Goal: Task Accomplishment & Management: Use online tool/utility

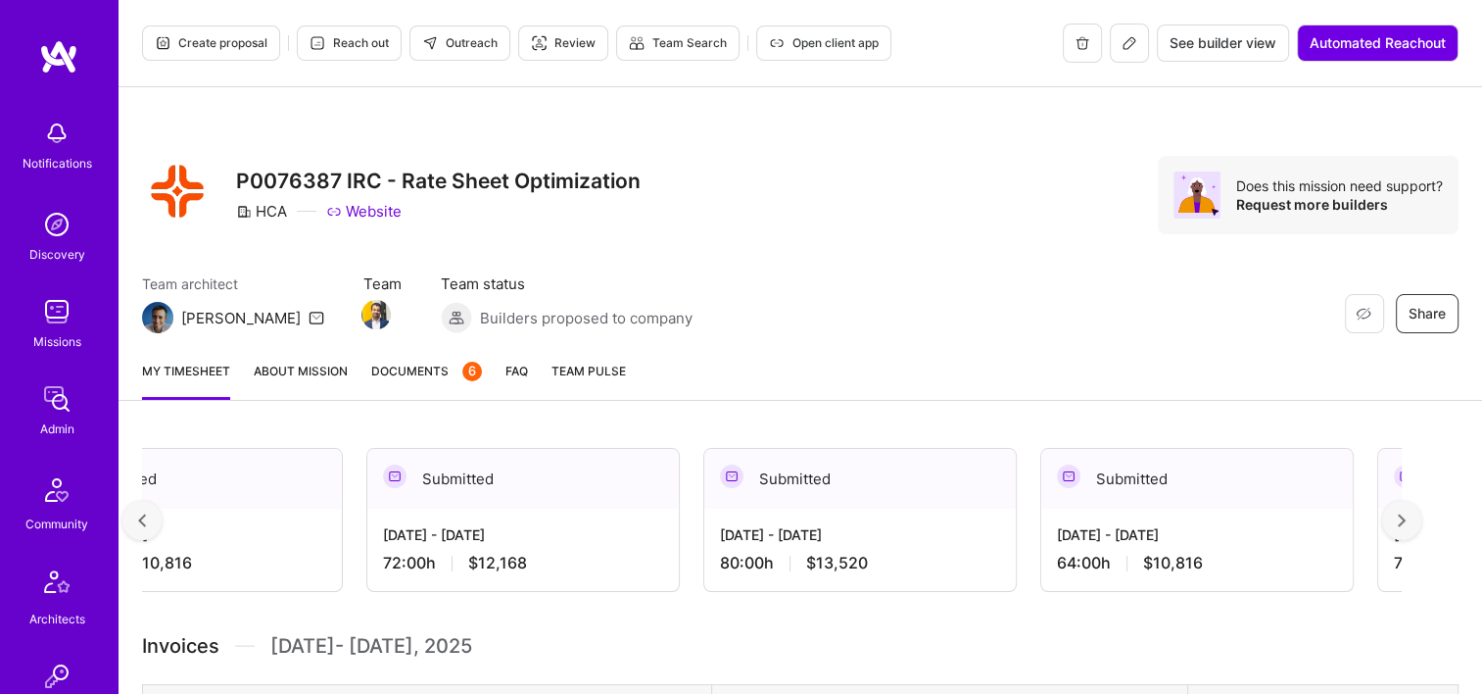
scroll to position [0, 5381]
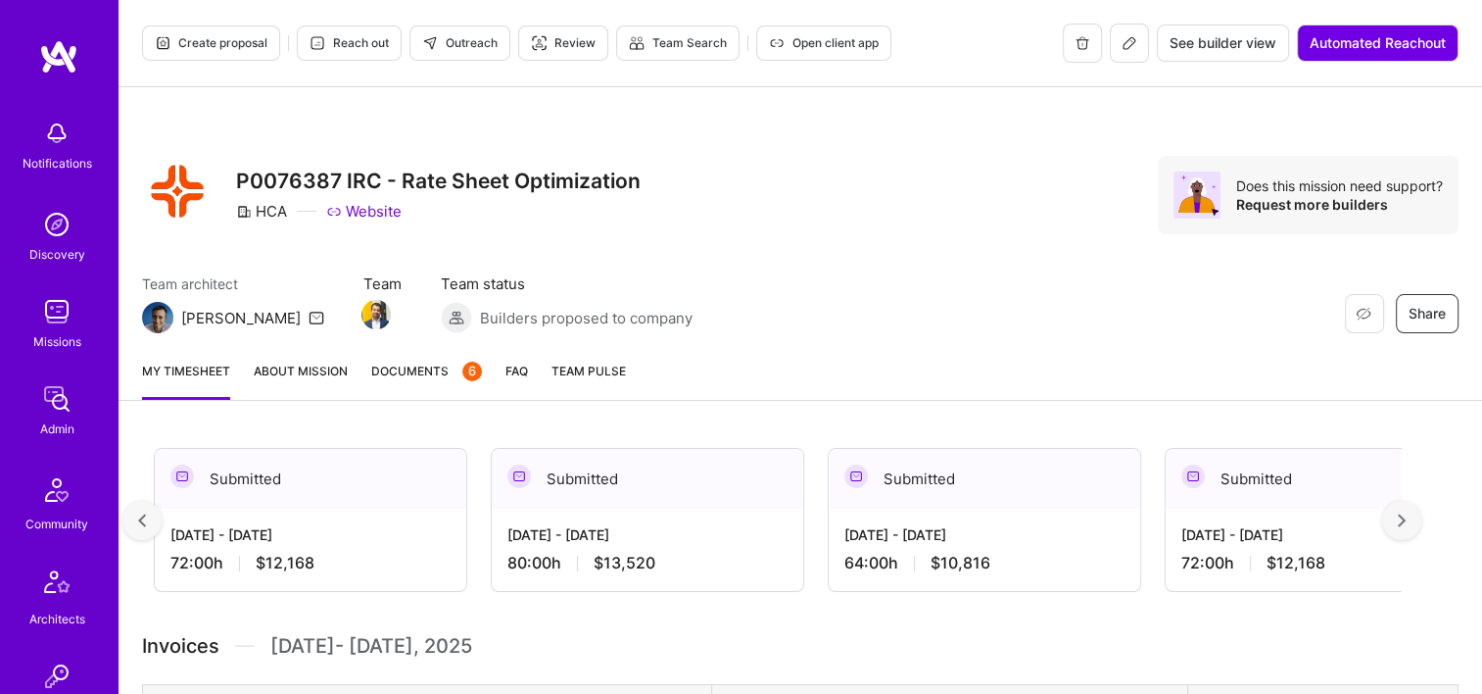
click at [705, 512] on div "[DATE] - [DATE] 80:00 h $13,520" at bounding box center [648, 549] width 312 height 80
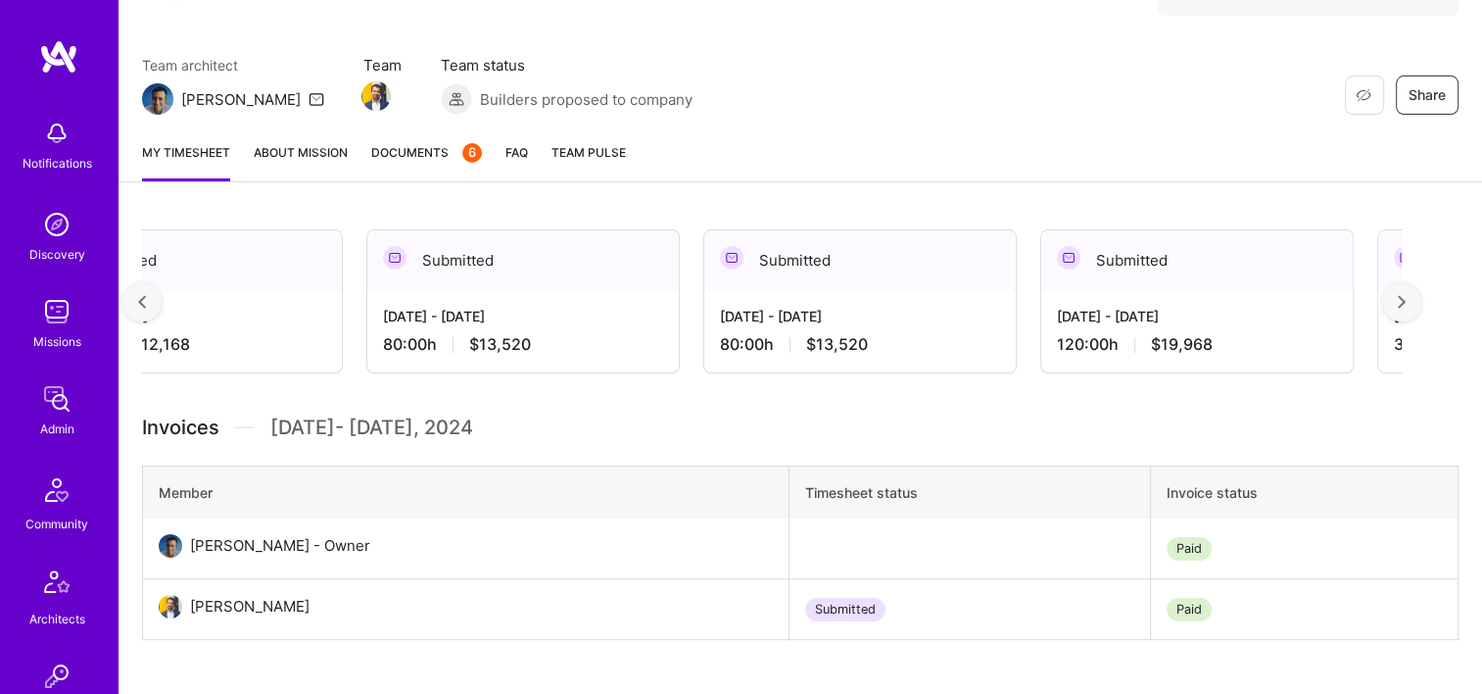
scroll to position [0, 9324]
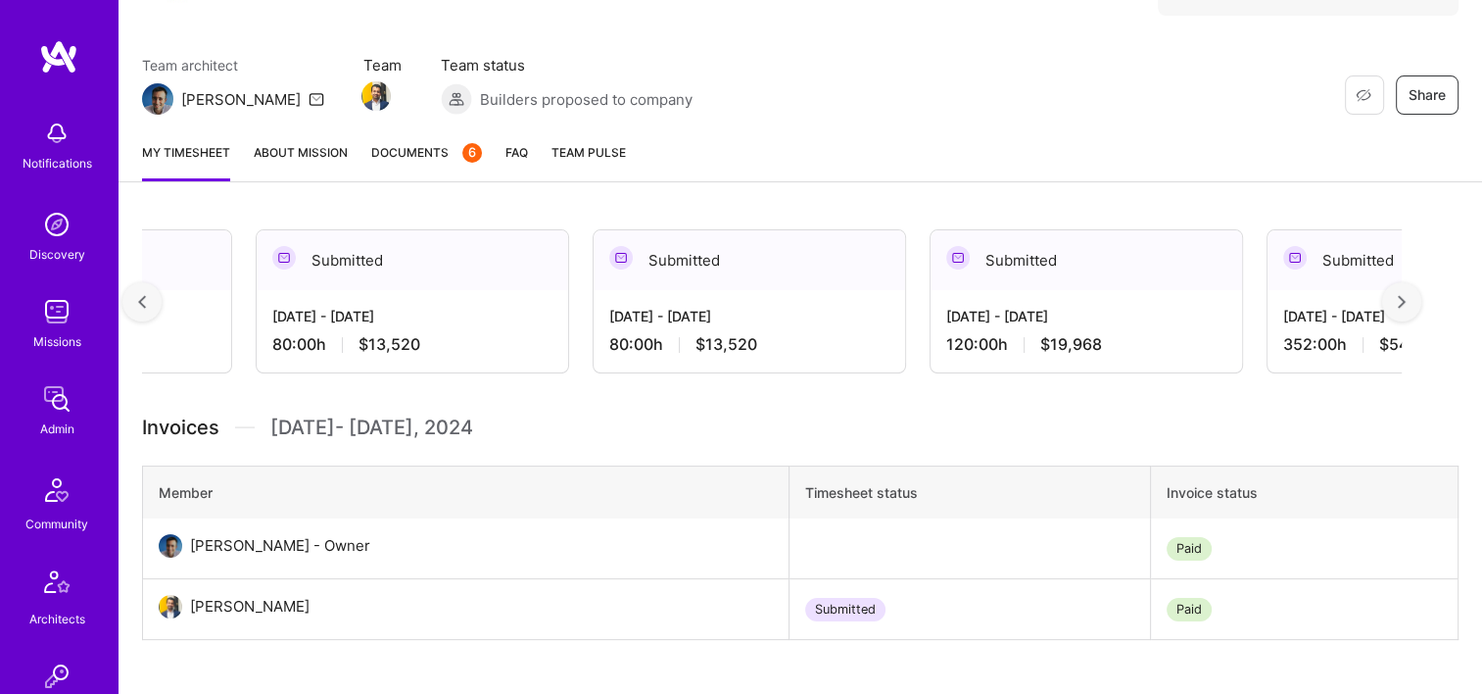
click at [1047, 286] on div "Submitted" at bounding box center [1087, 260] width 312 height 60
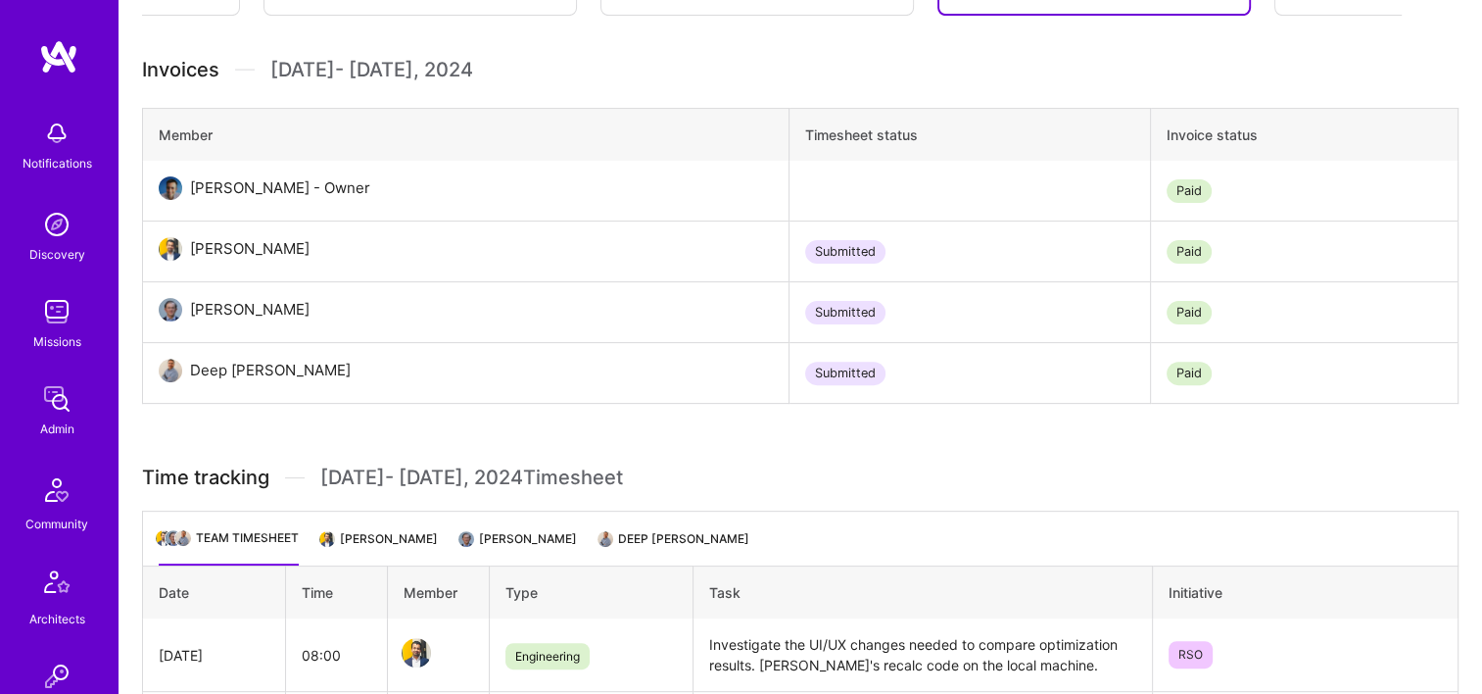
scroll to position [579, 0]
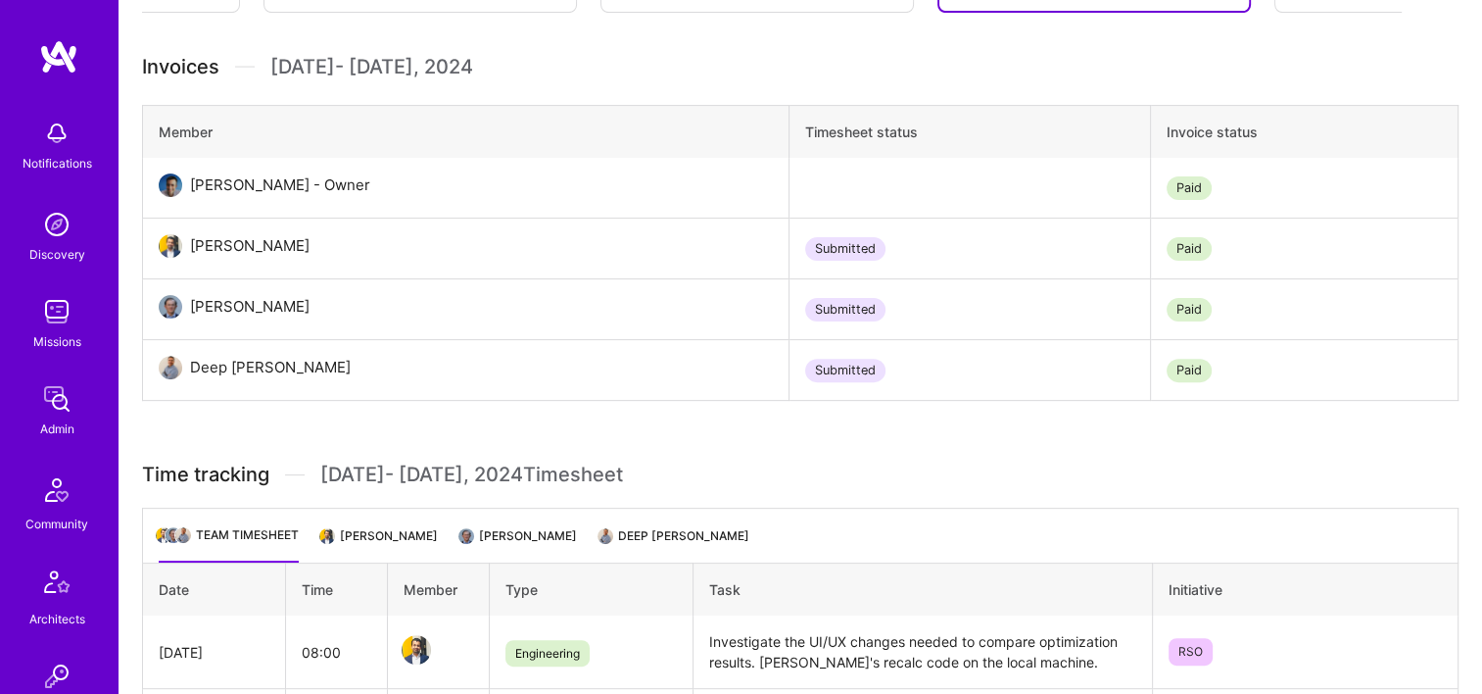
click at [380, 540] on li "[PERSON_NAME]" at bounding box center [380, 543] width 116 height 38
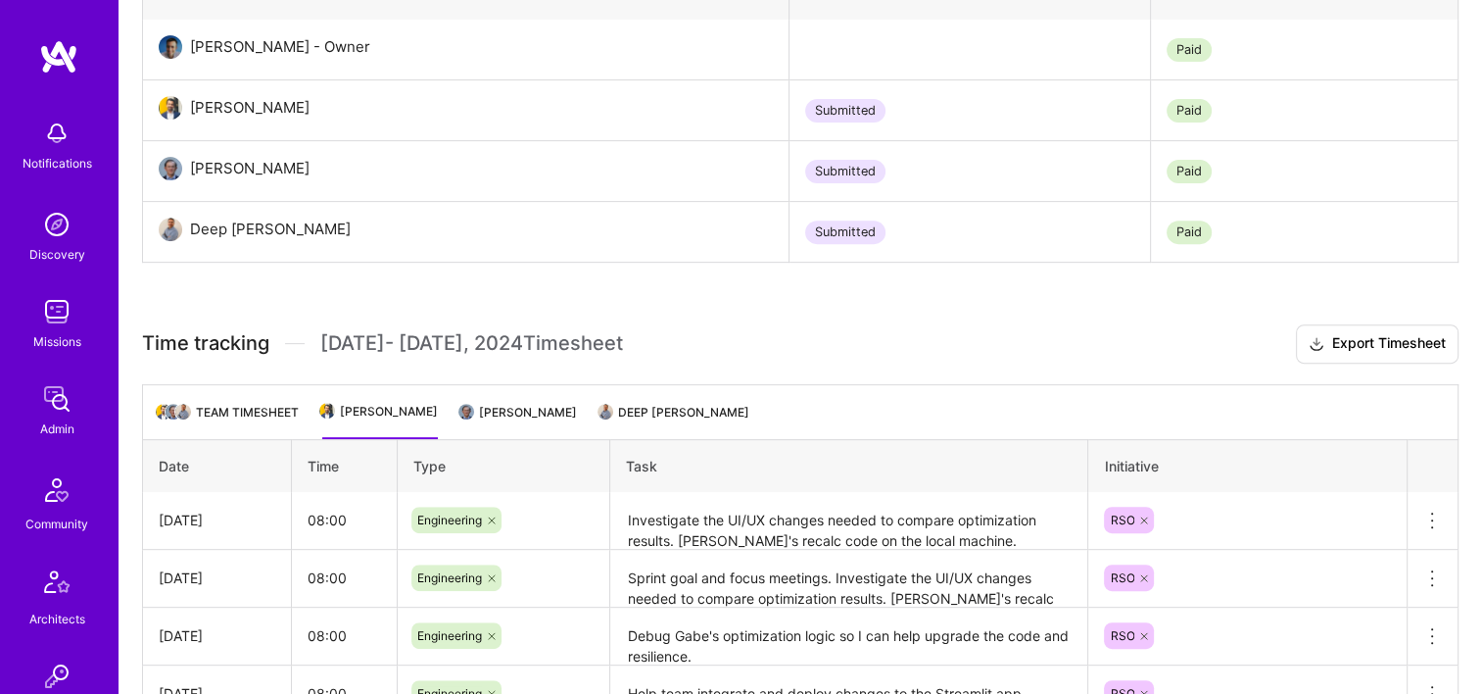
scroll to position [779, 0]
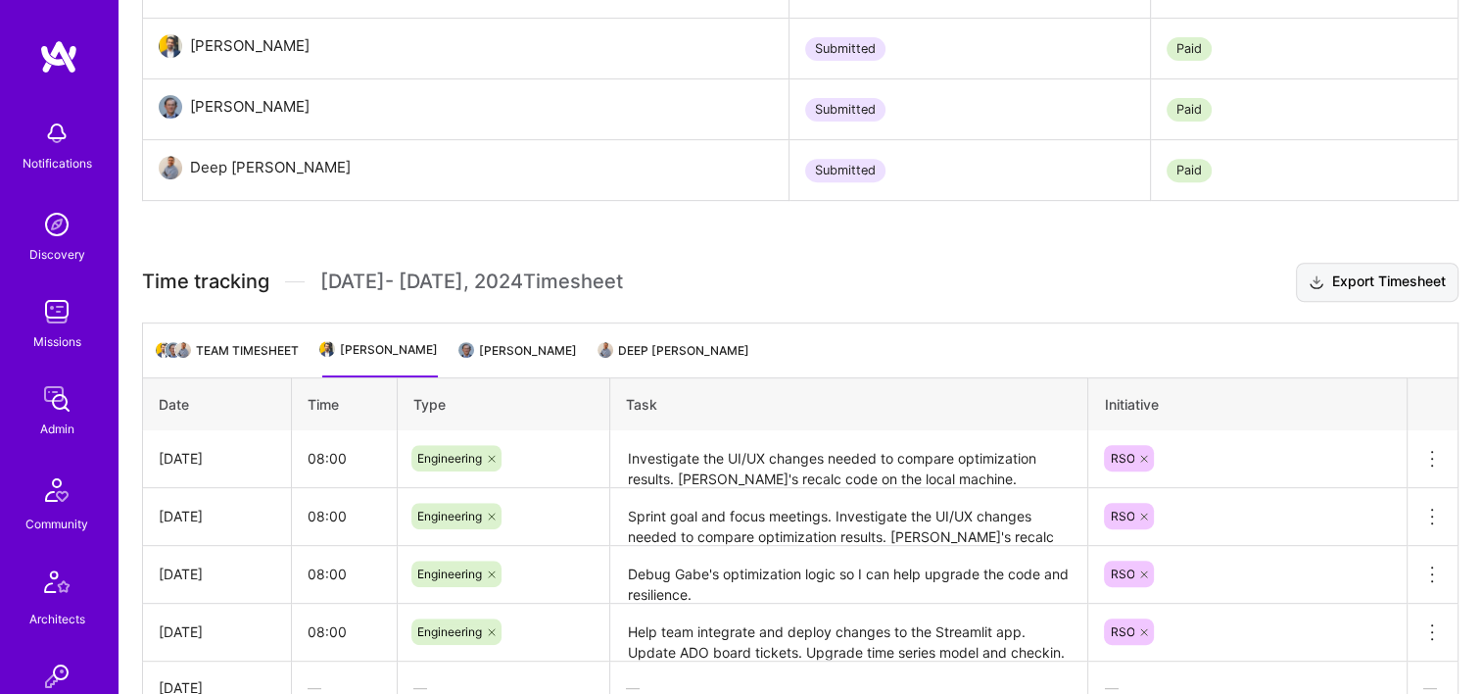
click at [1403, 282] on button "Export Timesheet" at bounding box center [1377, 282] width 163 height 39
click at [458, 346] on img at bounding box center [467, 350] width 18 height 18
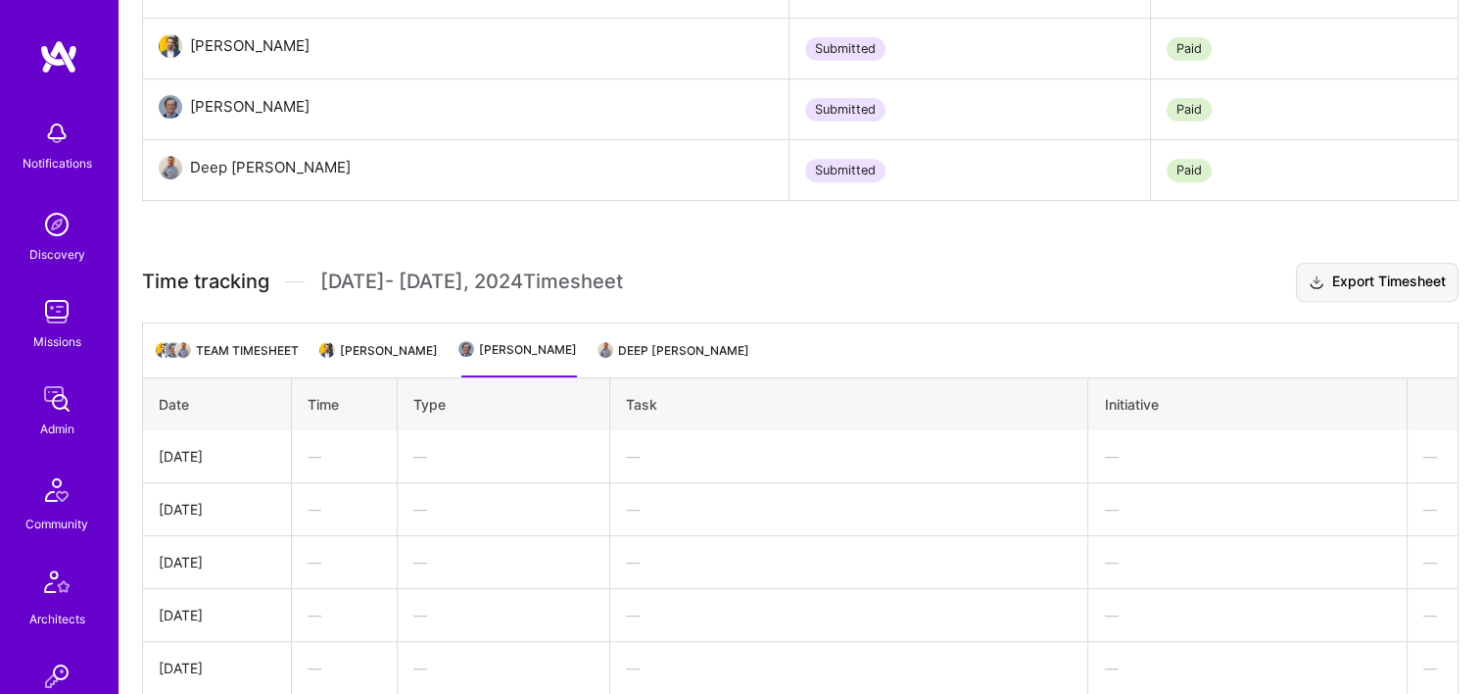
click at [1344, 296] on button "Export Timesheet" at bounding box center [1377, 282] width 163 height 39
click at [640, 342] on li "Deep Khadka" at bounding box center [675, 358] width 149 height 38
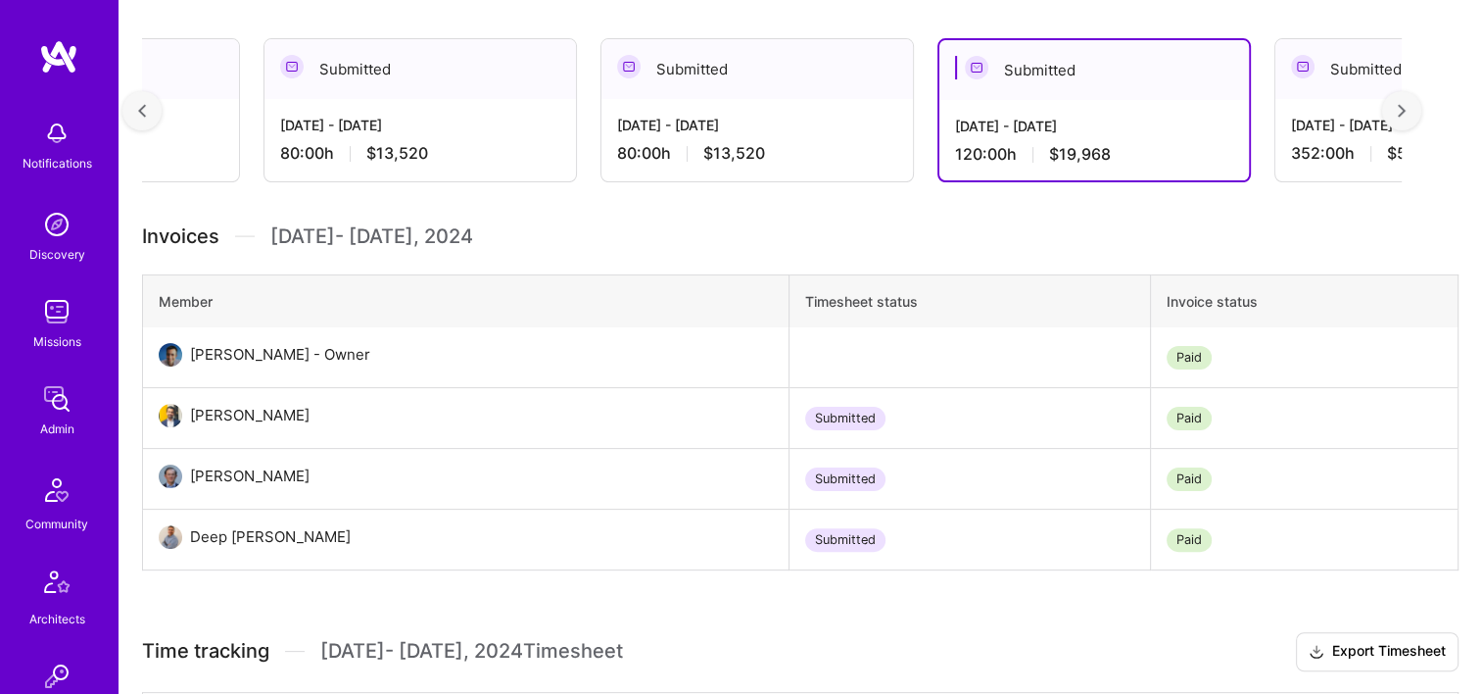
scroll to position [408, 0]
click at [1333, 92] on div "Submitted" at bounding box center [1432, 71] width 312 height 60
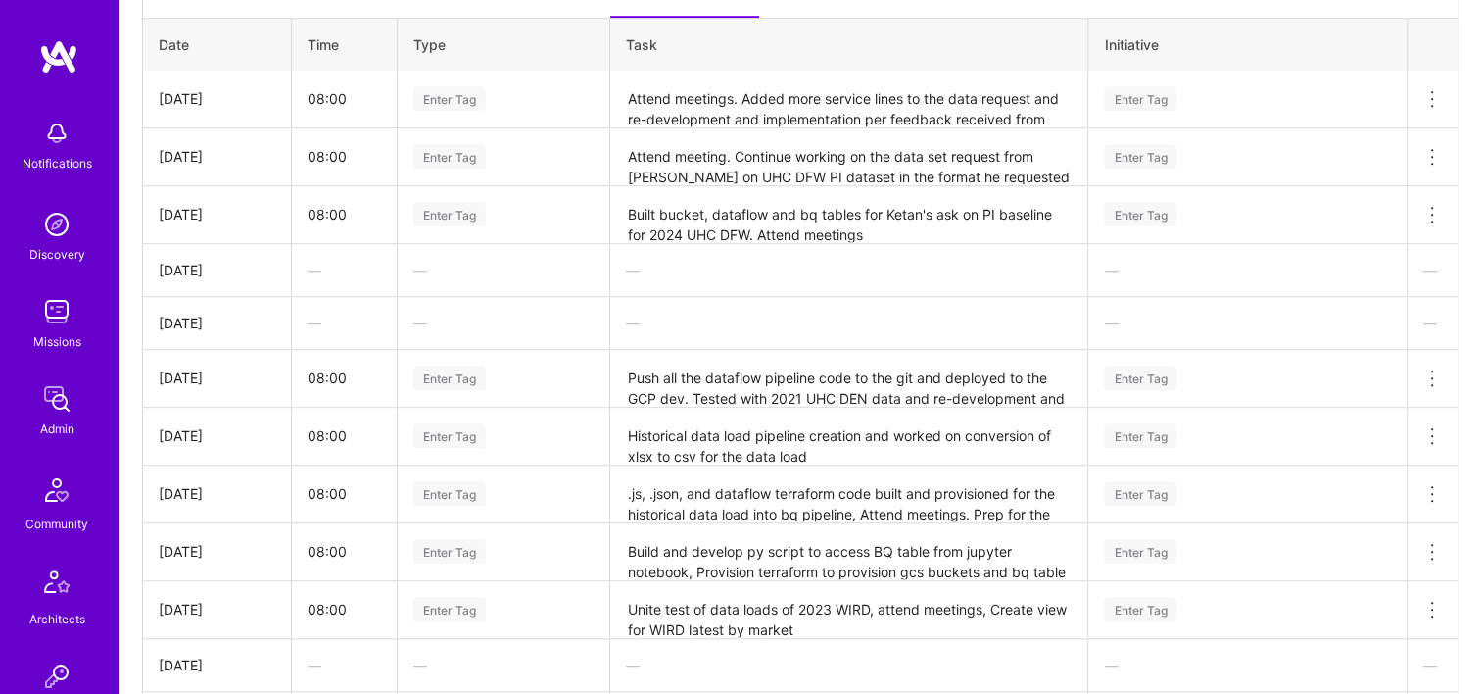
scroll to position [1022, 0]
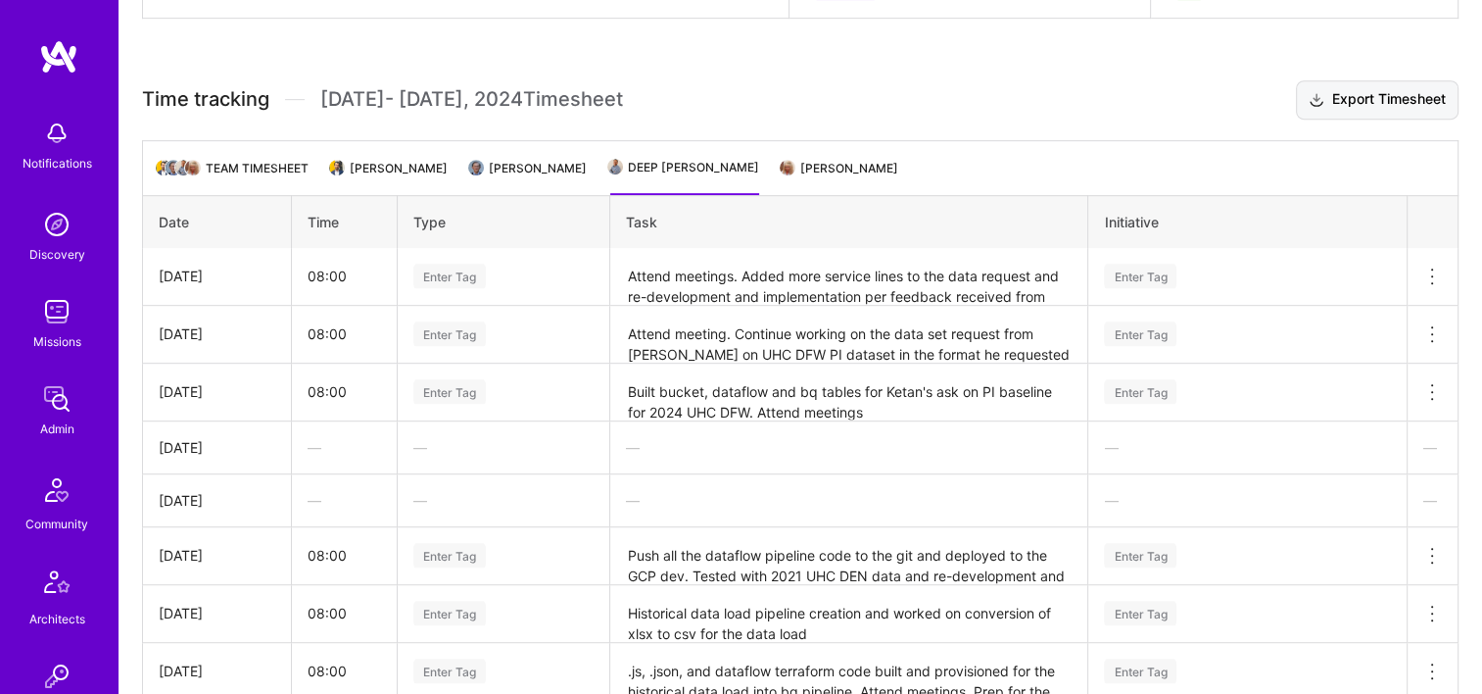
click at [1418, 102] on button "Export Timesheet" at bounding box center [1377, 99] width 163 height 39
